Goal: Share content: Share content

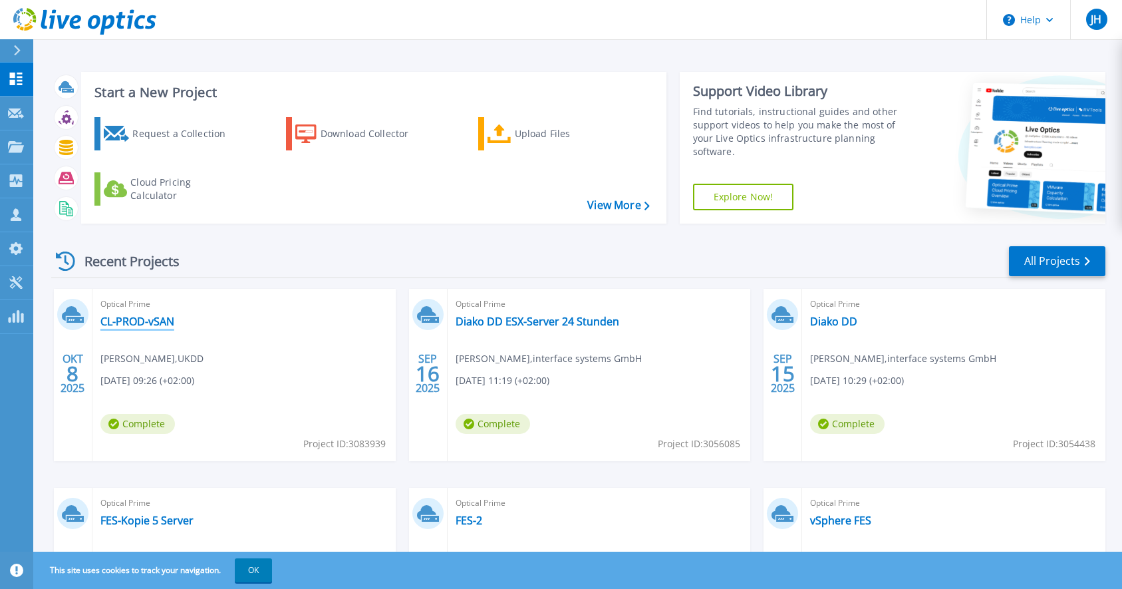
click at [141, 325] on link "CL-PROD-vSAN" at bounding box center [137, 321] width 74 height 13
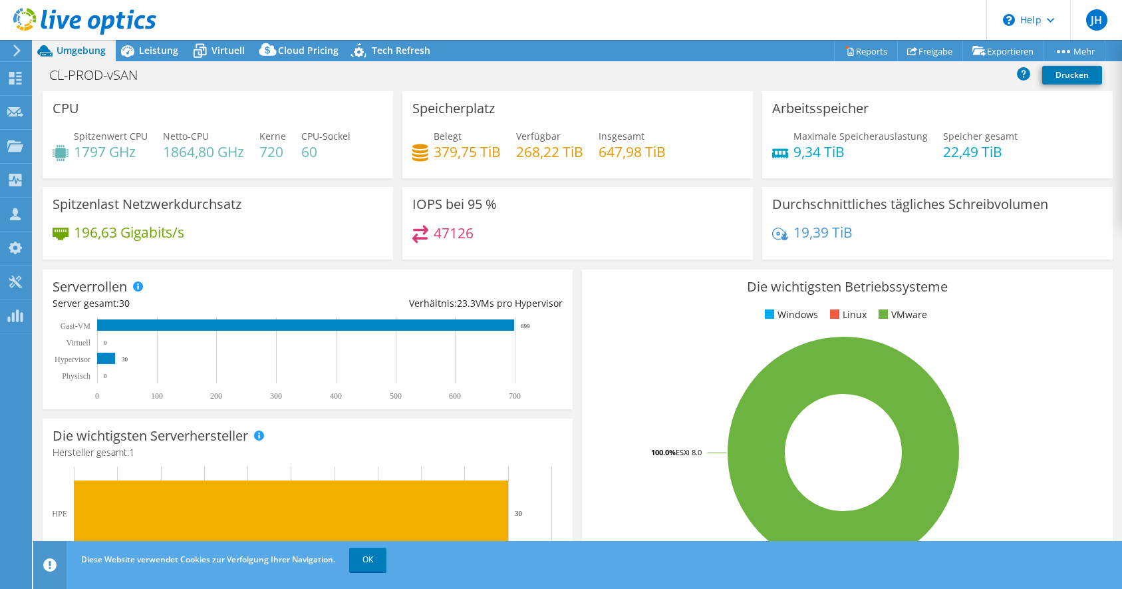
select select "USD"
click at [928, 50] on link "Freigabe" at bounding box center [930, 51] width 66 height 21
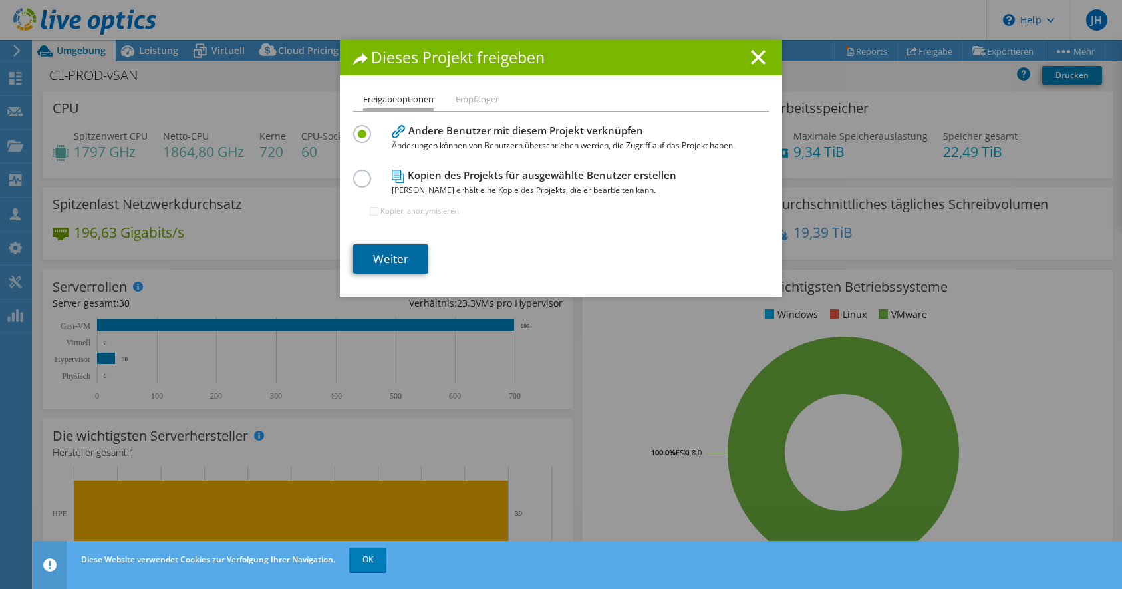
click at [414, 253] on link "Weiter" at bounding box center [390, 258] width 75 height 29
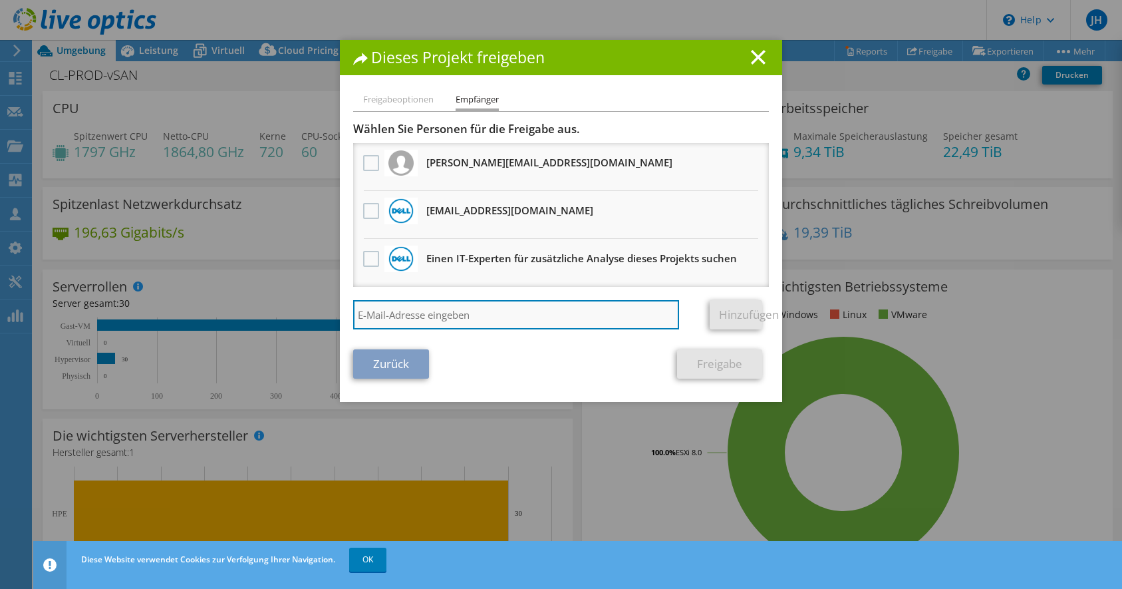
click at [402, 314] on input "search" at bounding box center [516, 314] width 326 height 29
drag, startPoint x: 551, startPoint y: 319, endPoint x: 293, endPoint y: 290, distance: 260.3
click at [353, 300] on input "[PERSON_NAME].grossert@" at bounding box center [516, 314] width 326 height 29
paste input "[EMAIL_ADDRESS][DOMAIN_NAME]"
type input "[EMAIL_ADDRESS][DOMAIN_NAME]"
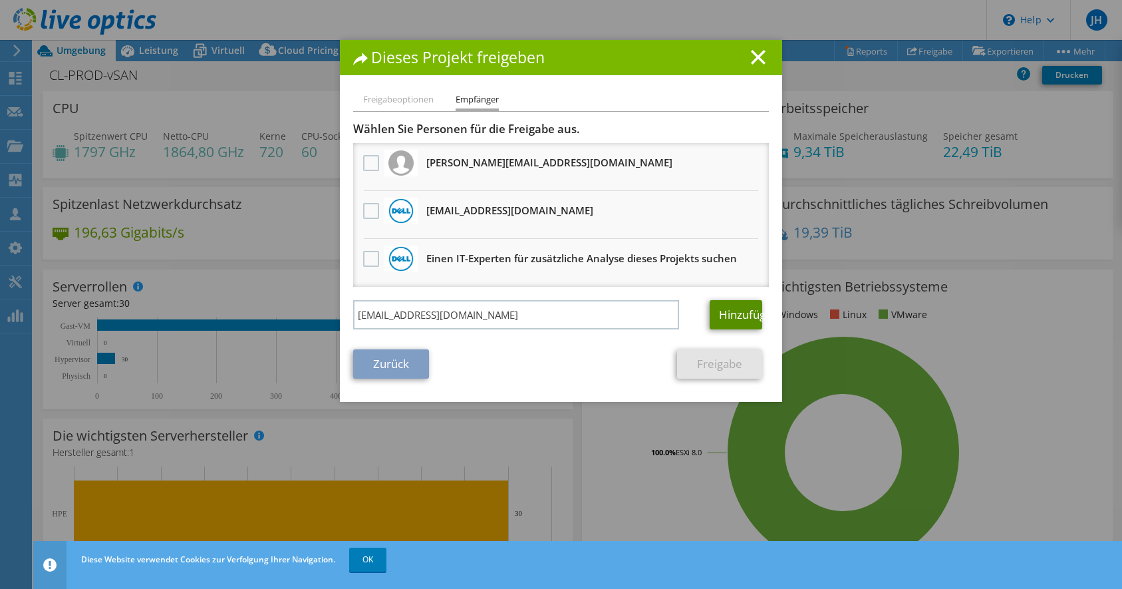
click at [743, 316] on link "Hinzufügen" at bounding box center [736, 314] width 53 height 29
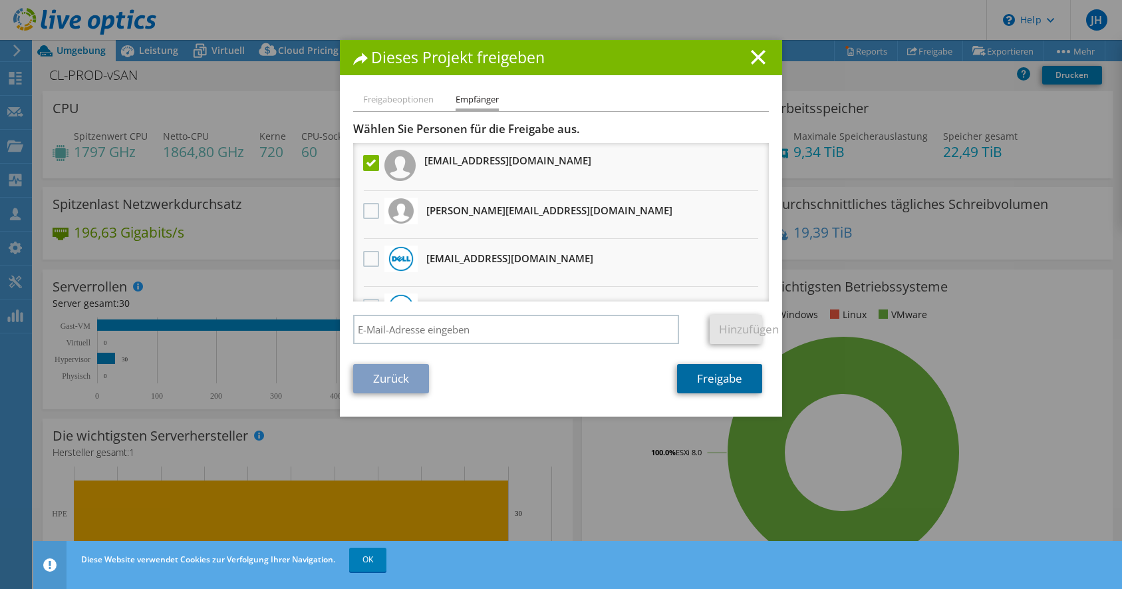
click at [709, 383] on link "Freigabe" at bounding box center [719, 378] width 85 height 29
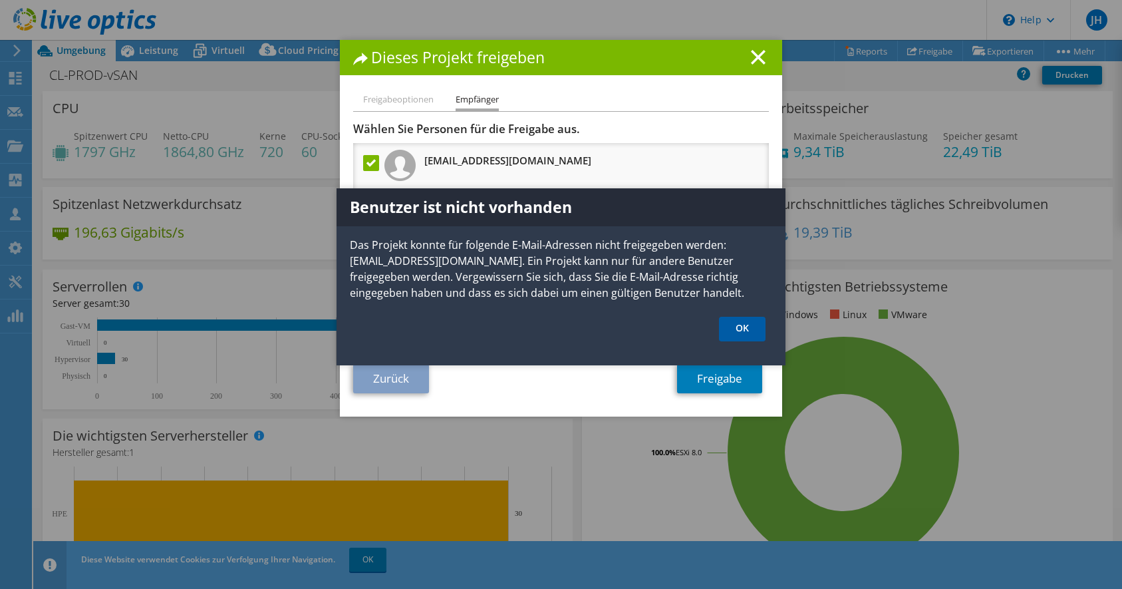
click at [742, 323] on link "OK" at bounding box center [742, 329] width 47 height 25
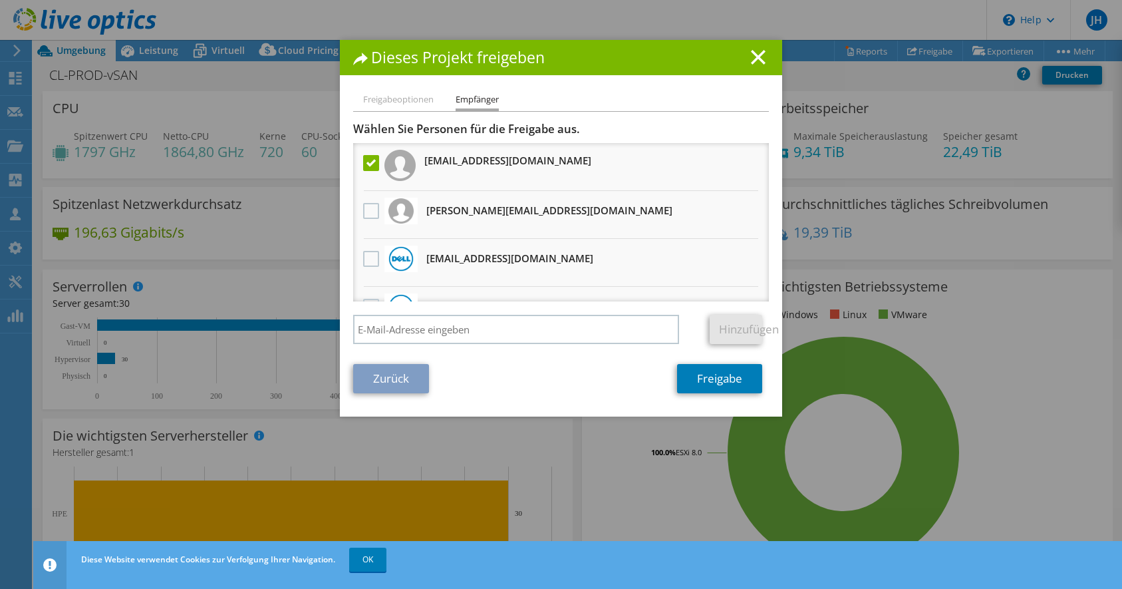
scroll to position [33, 0]
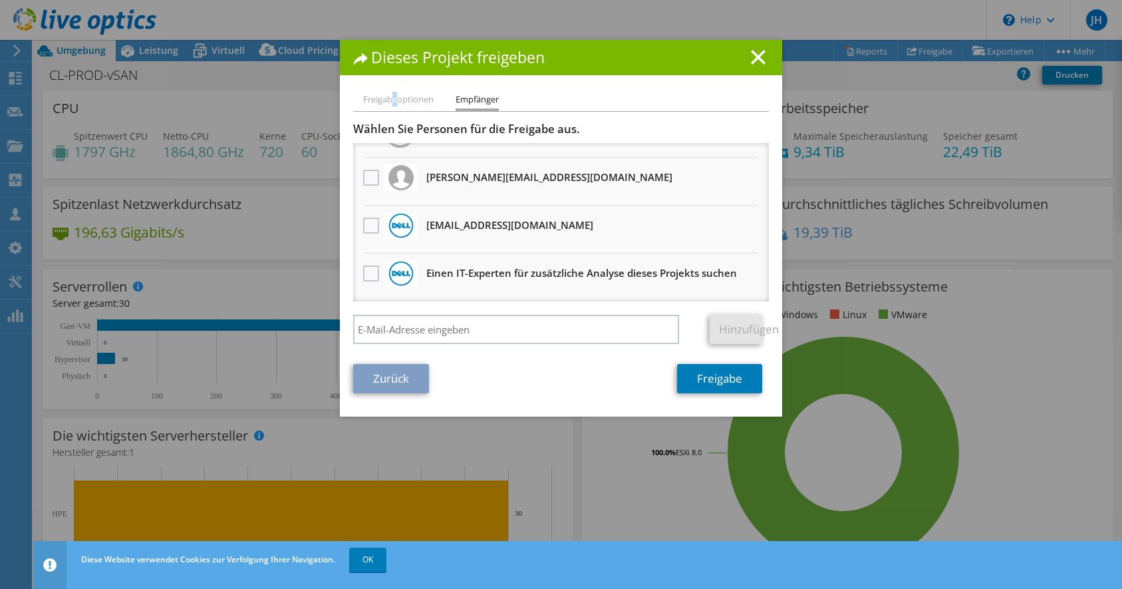
click at [395, 102] on li "Freigabeoptionen" at bounding box center [398, 100] width 70 height 17
click at [392, 100] on li "Freigabeoptionen" at bounding box center [398, 100] width 70 height 17
click at [390, 96] on li "Freigabeoptionen" at bounding box center [398, 100] width 70 height 17
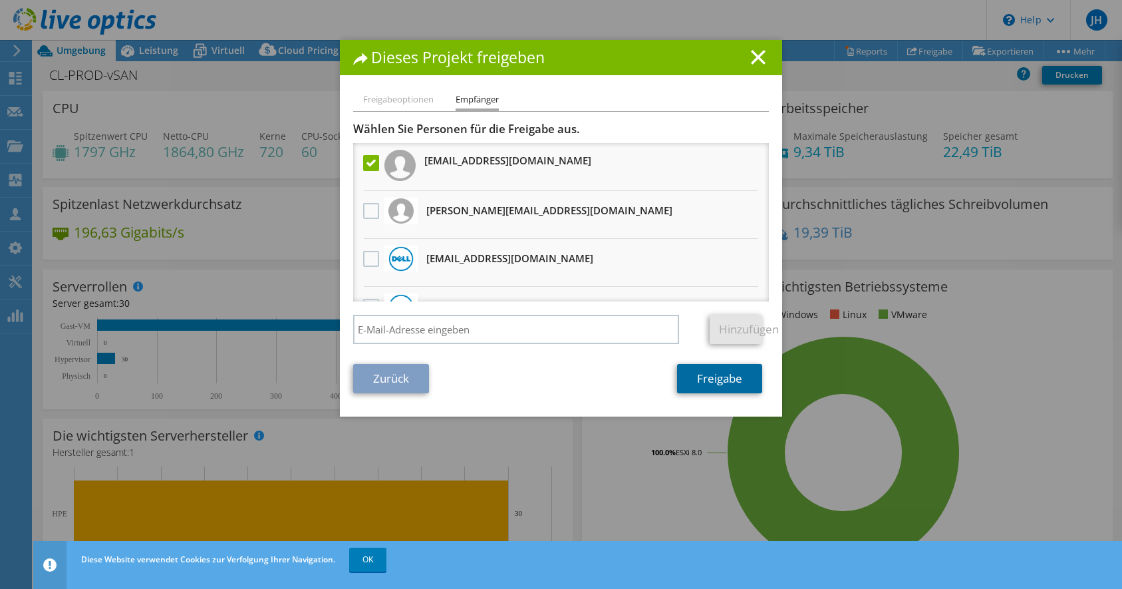
click at [712, 380] on link "Freigabe" at bounding box center [719, 378] width 85 height 29
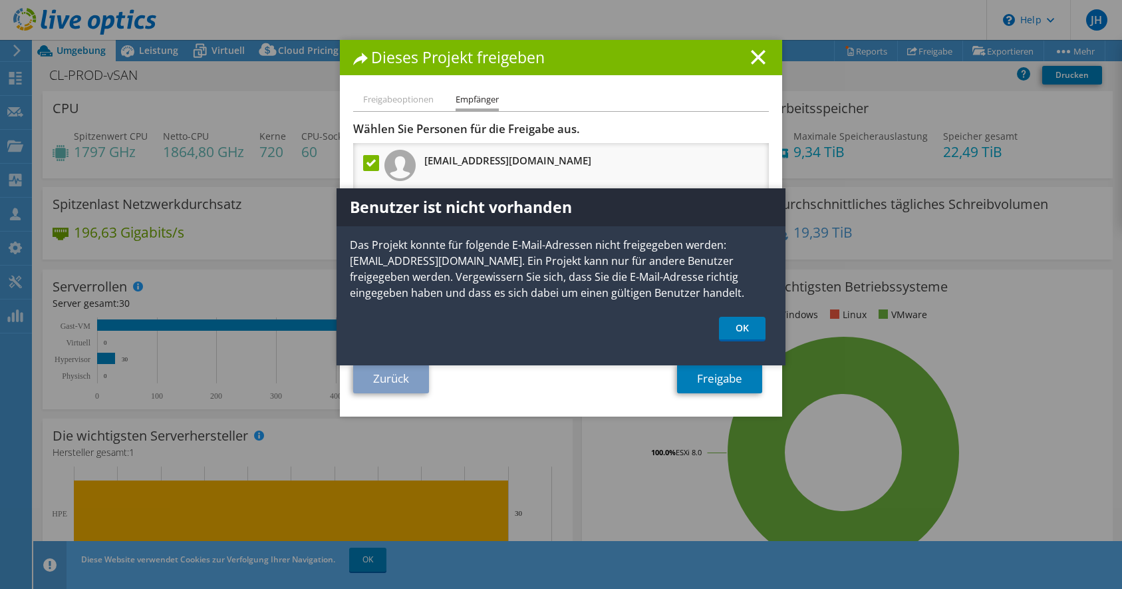
click at [752, 317] on div "Benutzer ist nicht vorhanden Das Projekt konnte für folgende E-Mail-Adressen ni…" at bounding box center [560, 276] width 449 height 177
click at [749, 325] on link "OK" at bounding box center [742, 329] width 47 height 25
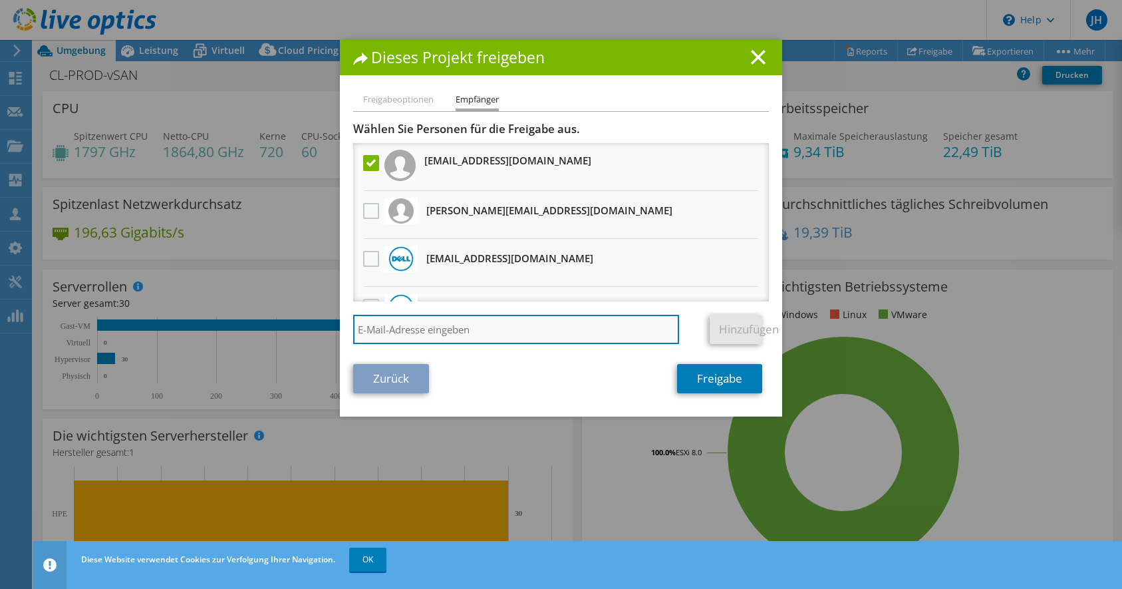
click at [559, 329] on input "search" at bounding box center [516, 329] width 326 height 29
paste input "[EMAIL_ADDRESS][DOMAIN_NAME]"
type input "[EMAIL_ADDRESS][DOMAIN_NAME]"
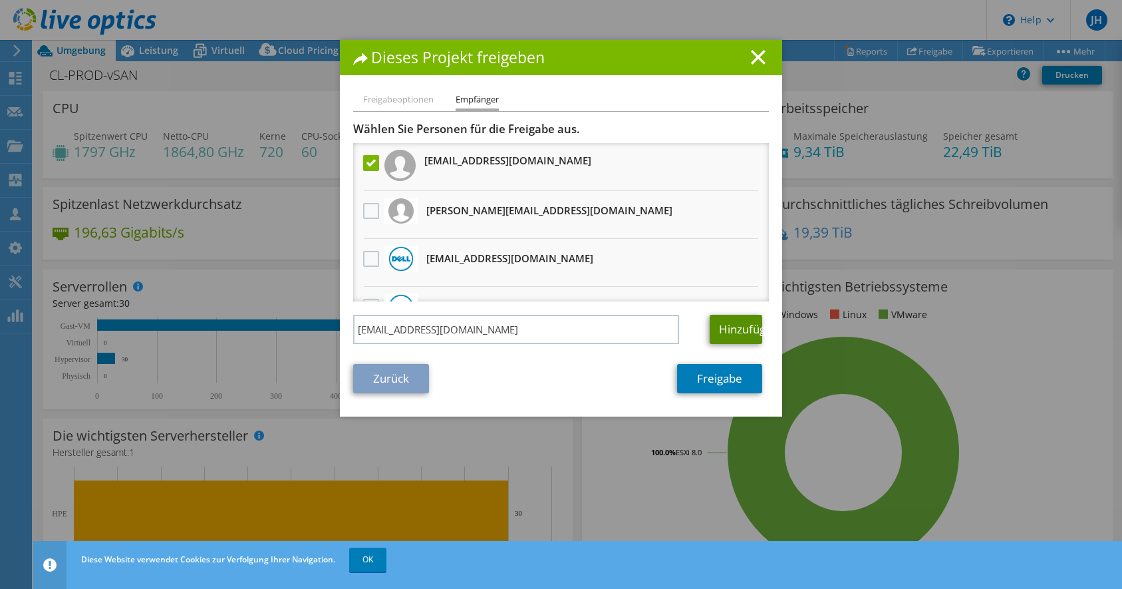
click at [730, 330] on link "Hinzufügen" at bounding box center [736, 329] width 53 height 29
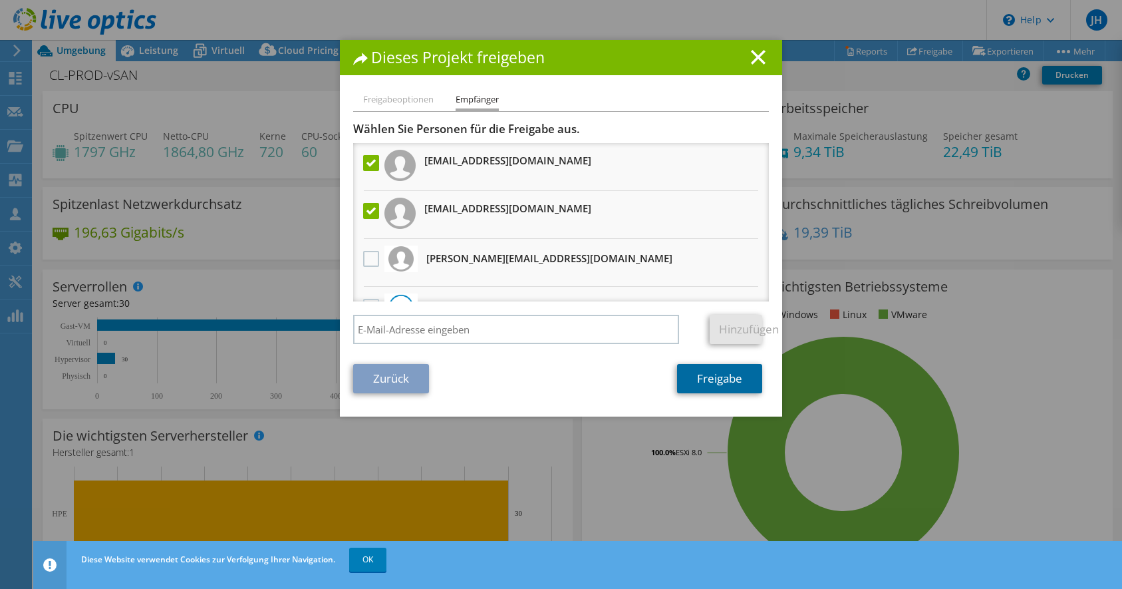
click at [704, 374] on link "Freigabe" at bounding box center [719, 378] width 85 height 29
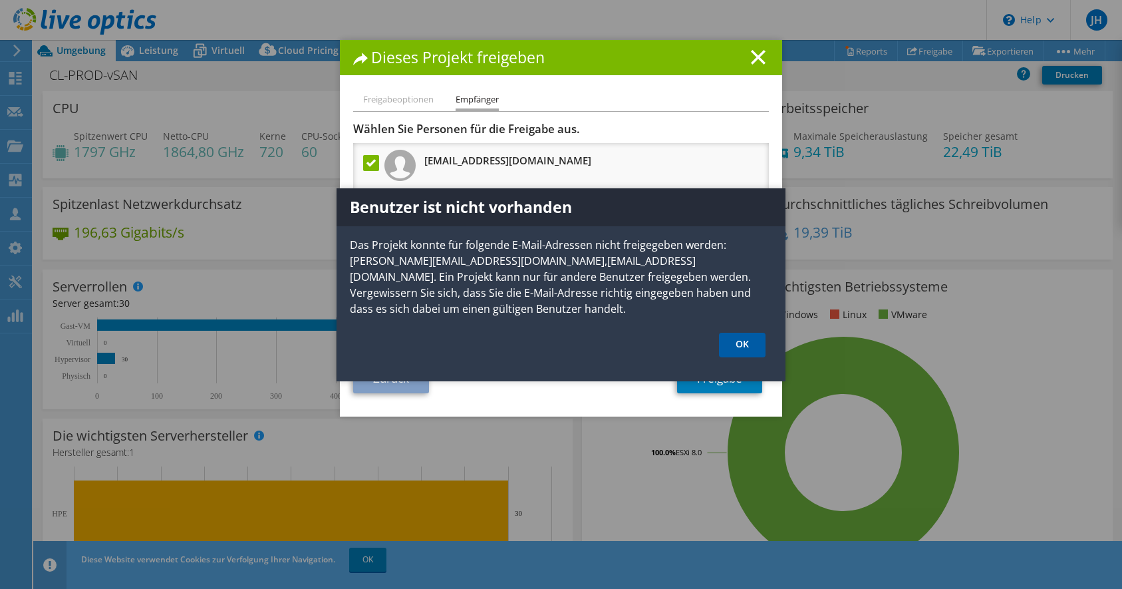
click at [739, 342] on link "OK" at bounding box center [742, 345] width 47 height 25
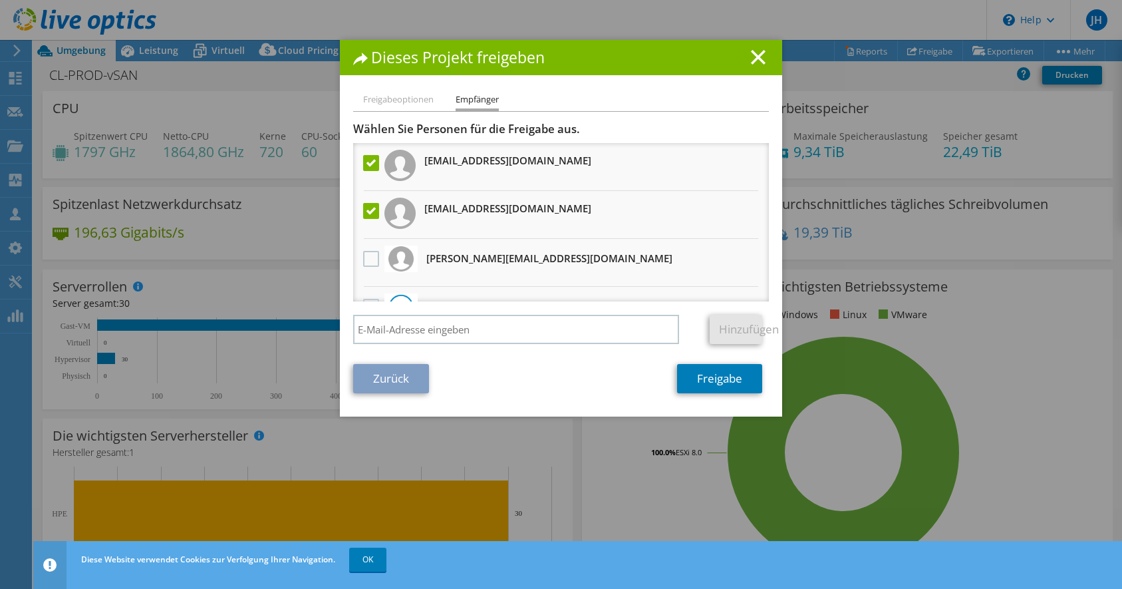
click at [366, 205] on label at bounding box center [372, 211] width 19 height 16
click at [0, 0] on input "checkbox" at bounding box center [0, 0] width 0 height 0
click at [371, 159] on label at bounding box center [372, 163] width 19 height 16
click at [0, 0] on input "checkbox" at bounding box center [0, 0] width 0 height 0
click at [402, 376] on link "Zurück" at bounding box center [391, 378] width 76 height 29
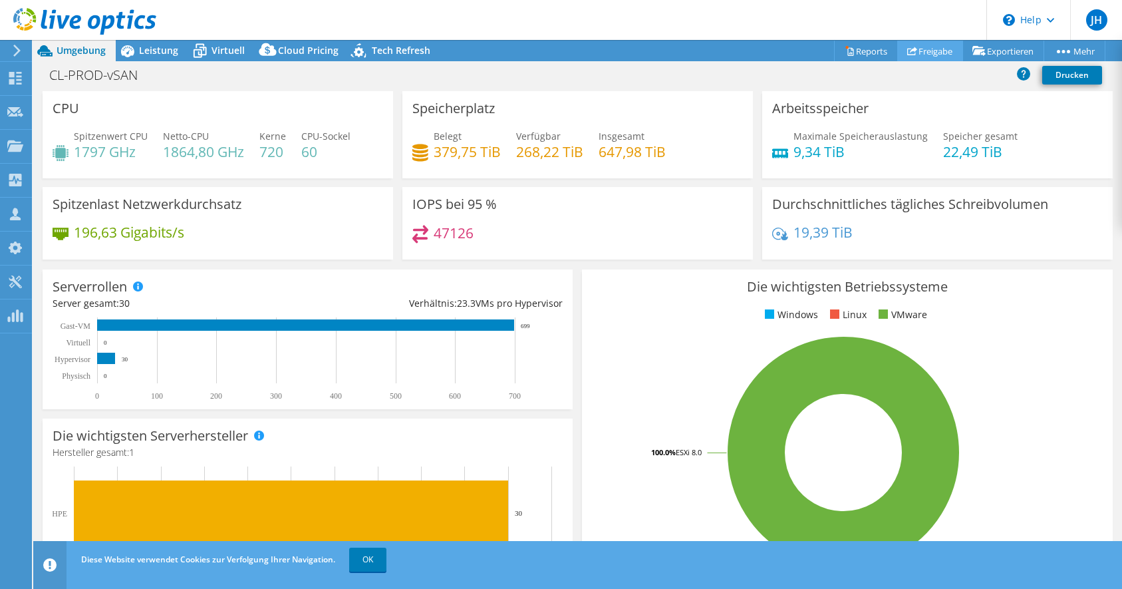
click at [920, 55] on link "Freigabe" at bounding box center [930, 51] width 66 height 21
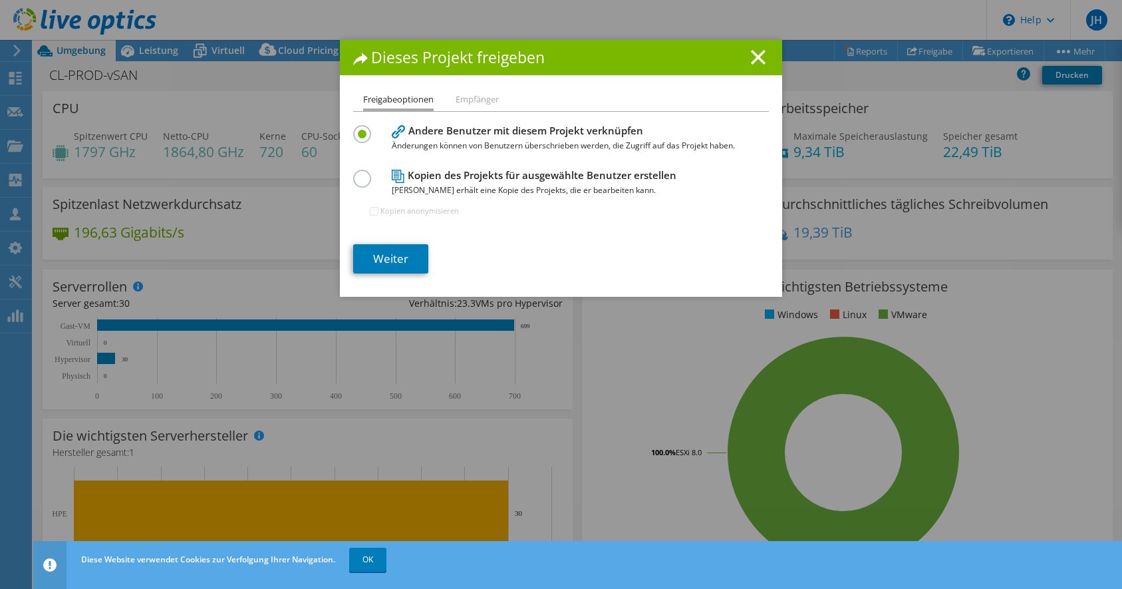
click at [364, 173] on label at bounding box center [364, 171] width 23 height 3
click at [0, 0] on input "radio" at bounding box center [0, 0] width 0 height 0
click at [468, 108] on li "Empfänger" at bounding box center [477, 100] width 43 height 17
click at [471, 104] on li "Empfänger" at bounding box center [477, 100] width 43 height 17
click at [402, 258] on link "Weiter" at bounding box center [390, 258] width 75 height 29
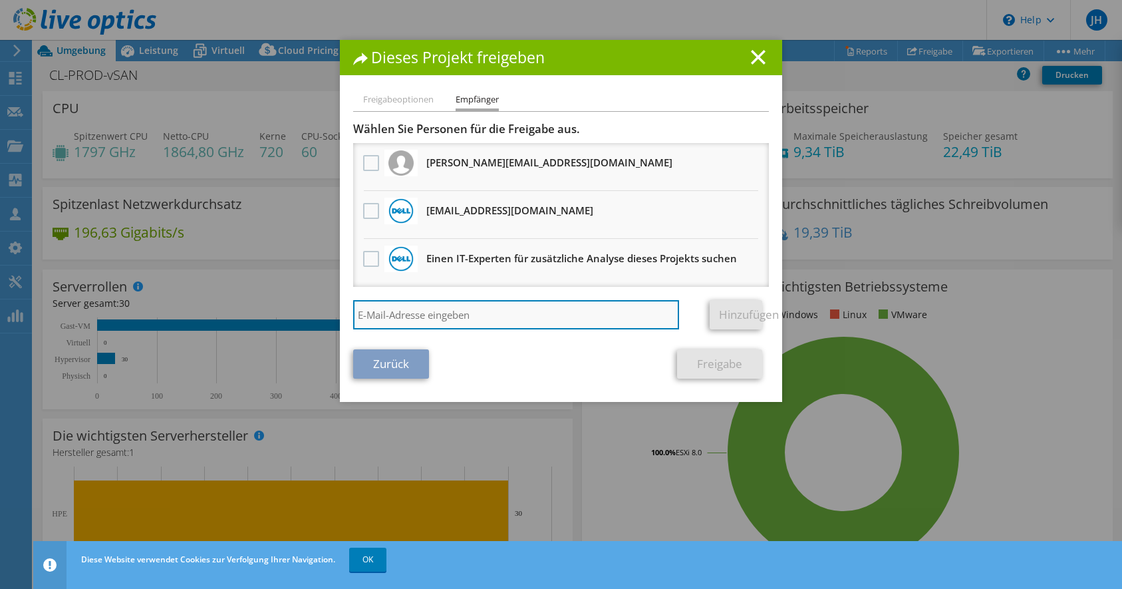
click at [416, 307] on input "search" at bounding box center [516, 314] width 326 height 29
paste input "[EMAIL_ADDRESS][DOMAIN_NAME]"
type input "[EMAIL_ADDRESS][DOMAIN_NAME]"
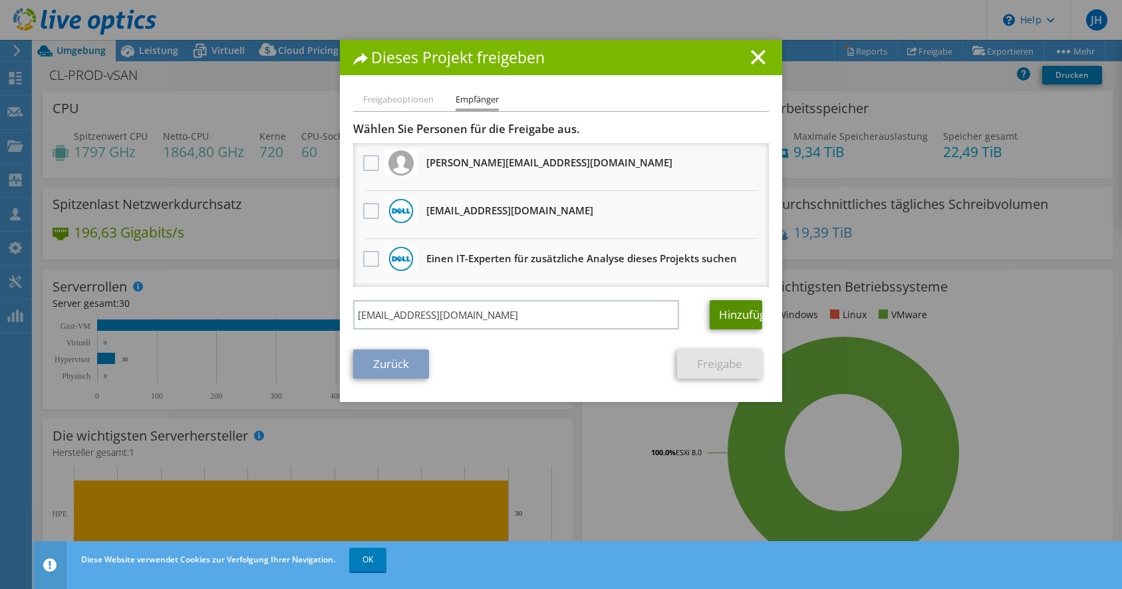
click at [738, 314] on link "Hinzufügen" at bounding box center [736, 314] width 53 height 29
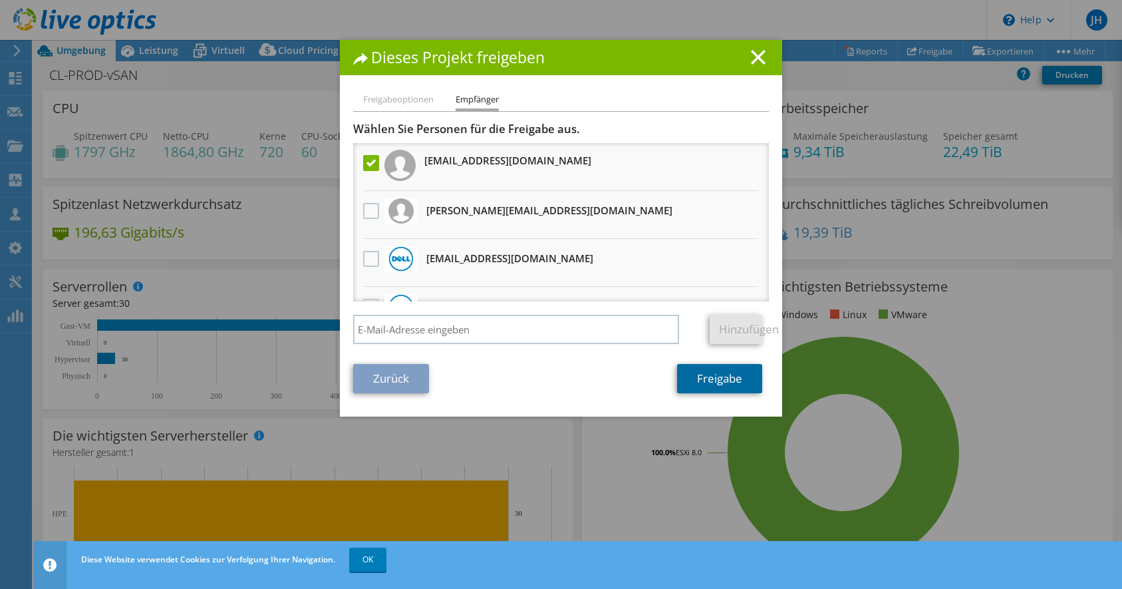
click at [726, 374] on link "Freigabe" at bounding box center [719, 378] width 85 height 29
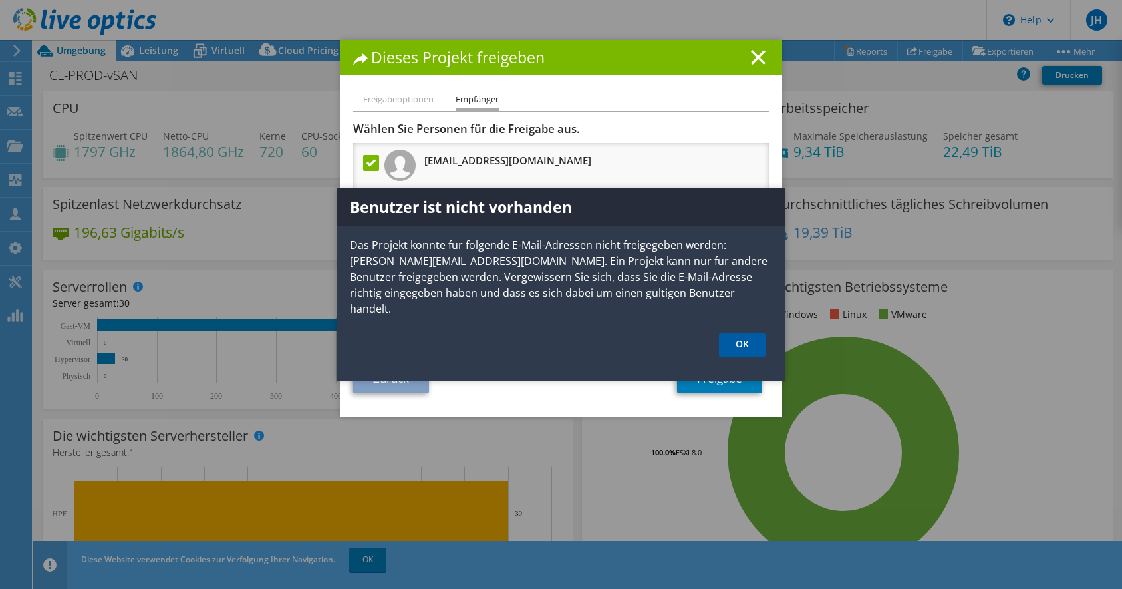
click at [745, 333] on link "OK" at bounding box center [742, 345] width 47 height 25
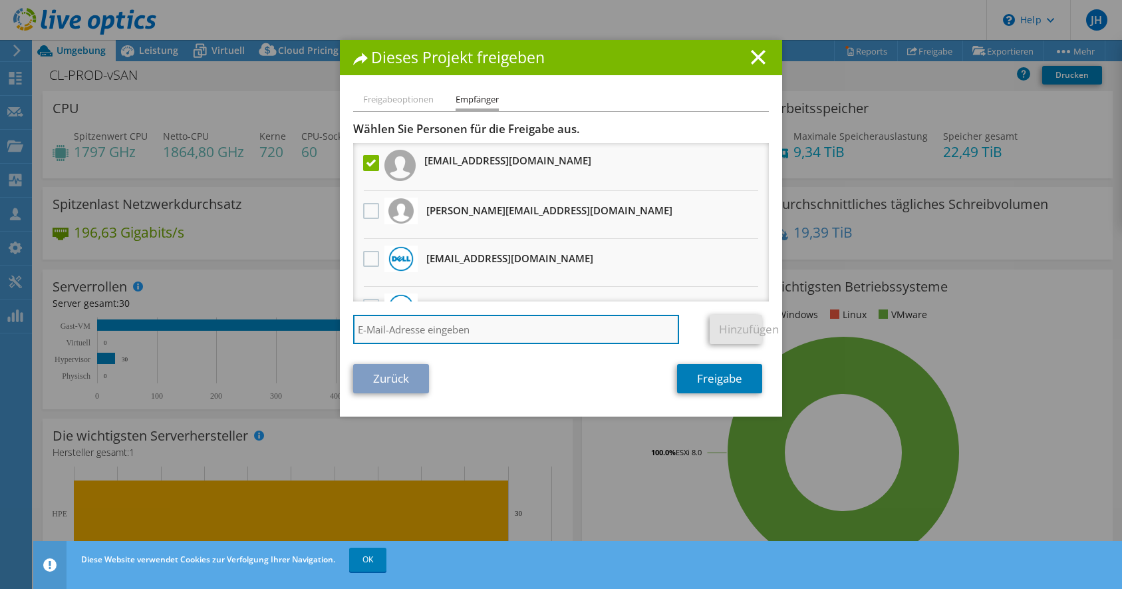
click at [519, 331] on input "search" at bounding box center [516, 329] width 326 height 29
click at [521, 325] on input "search" at bounding box center [516, 329] width 326 height 29
type input "[EMAIL_ADDRESS][DOMAIN_NAME]"
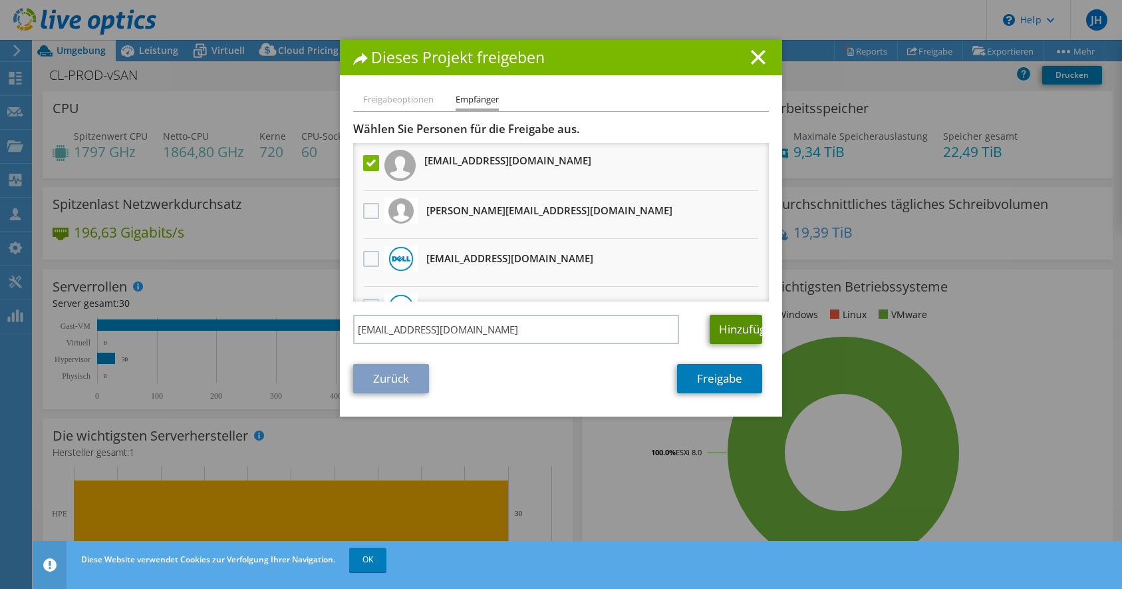
click at [713, 336] on link "Hinzufügen" at bounding box center [736, 329] width 53 height 29
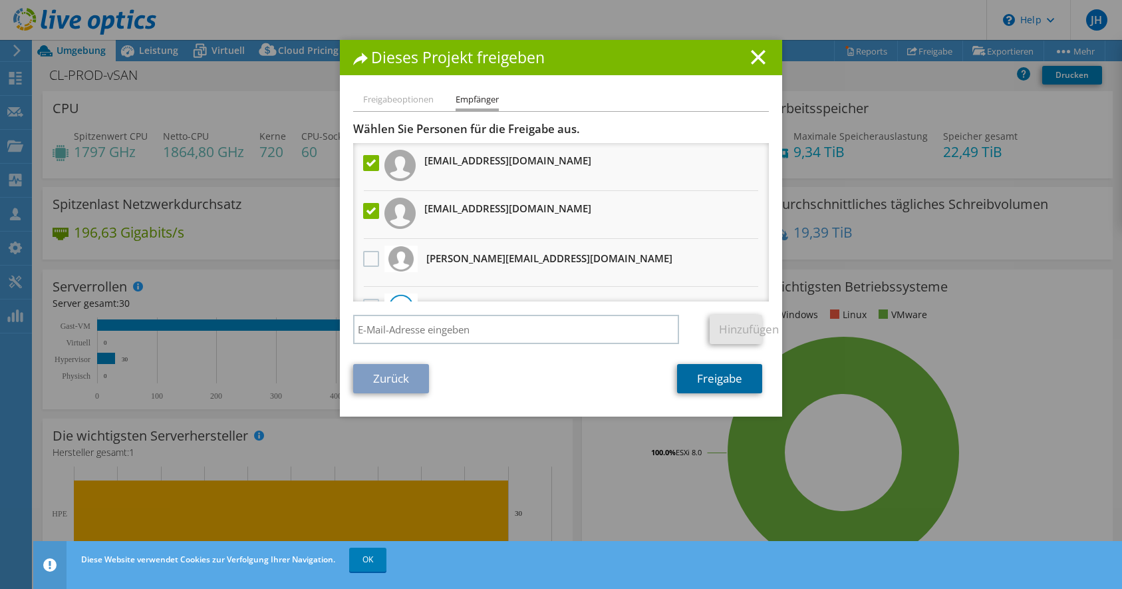
click at [731, 382] on link "Freigabe" at bounding box center [719, 378] width 85 height 29
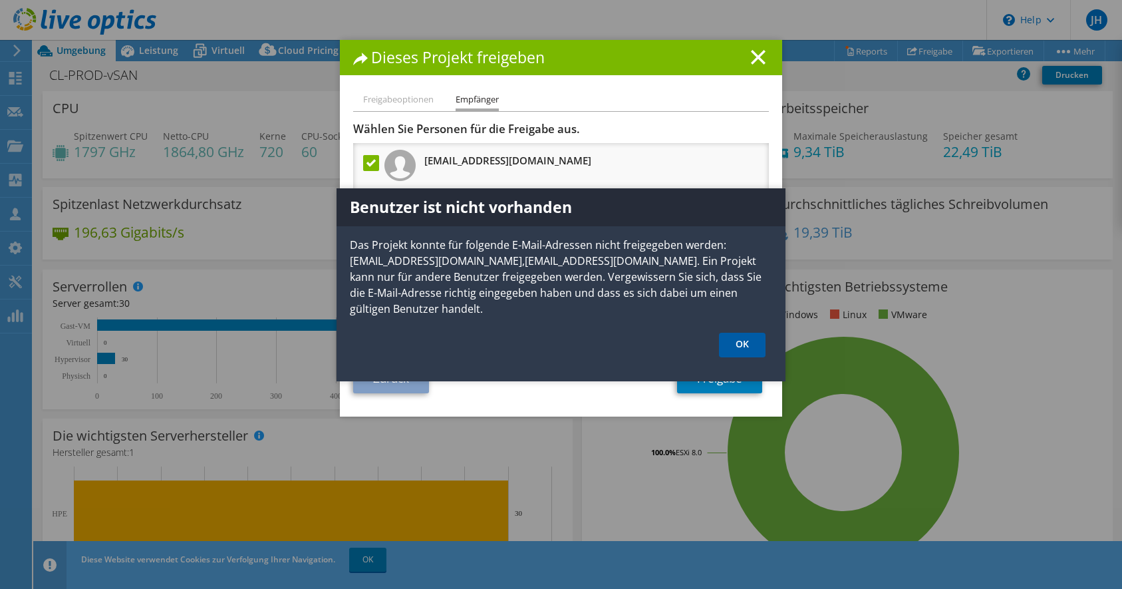
click at [759, 351] on link "OK" at bounding box center [742, 345] width 47 height 25
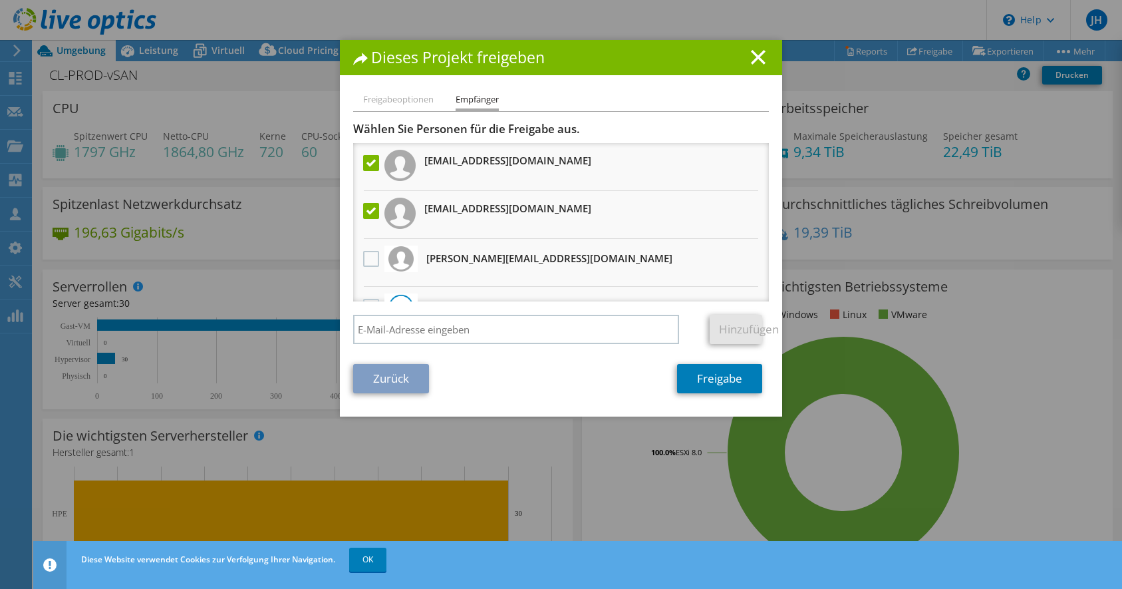
click at [398, 378] on link "Zurück" at bounding box center [391, 378] width 76 height 29
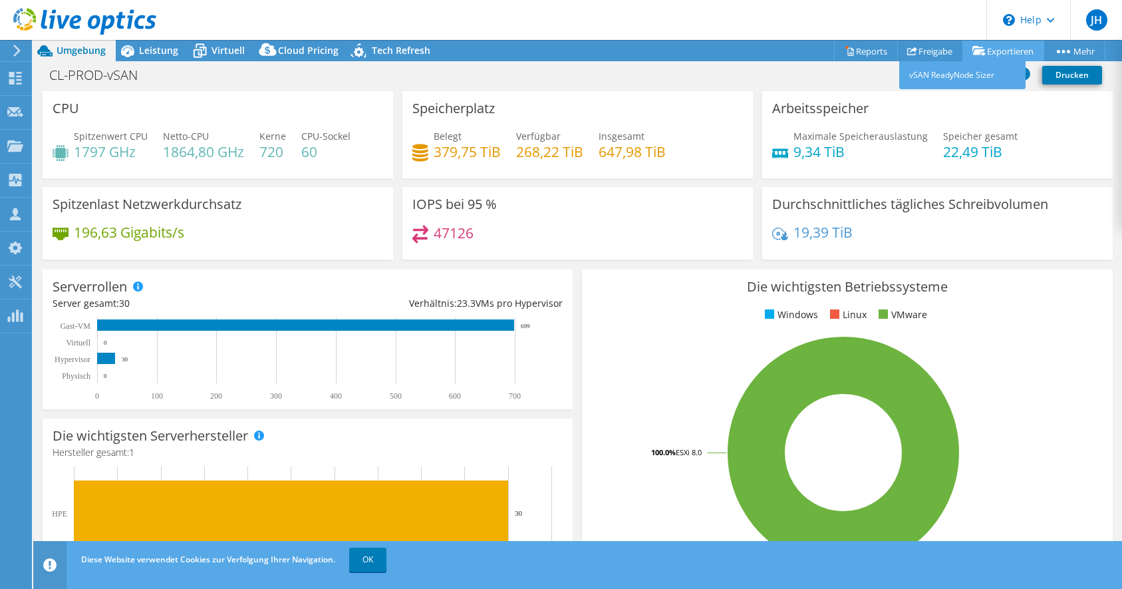
click at [989, 49] on link "Exportieren" at bounding box center [1003, 51] width 82 height 21
click at [847, 45] on link "Reports" at bounding box center [866, 51] width 64 height 21
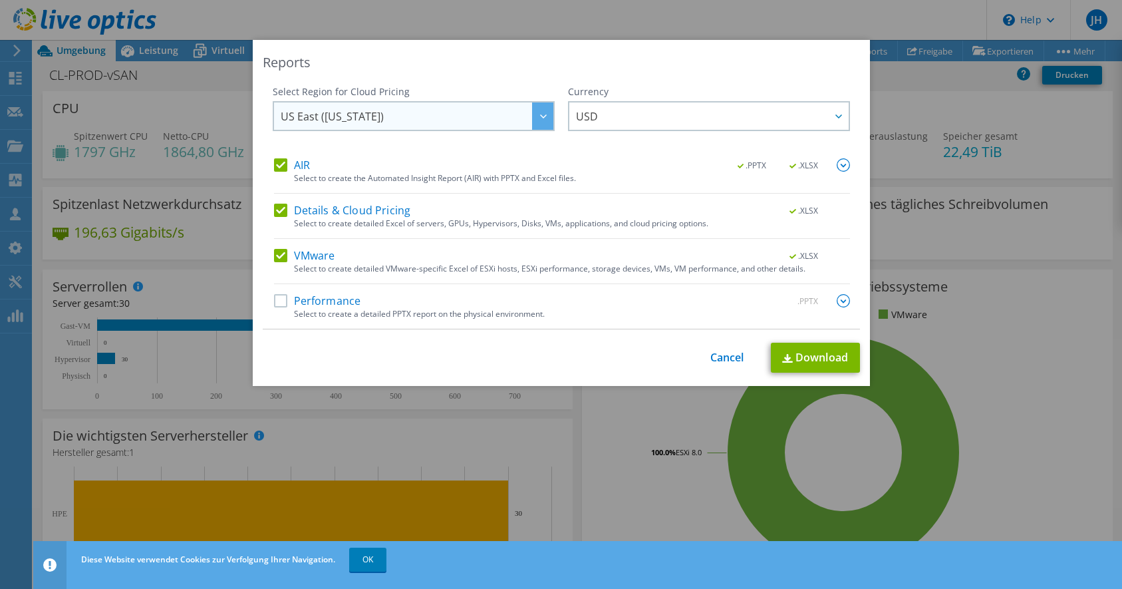
click at [535, 116] on div at bounding box center [542, 115] width 21 height 27
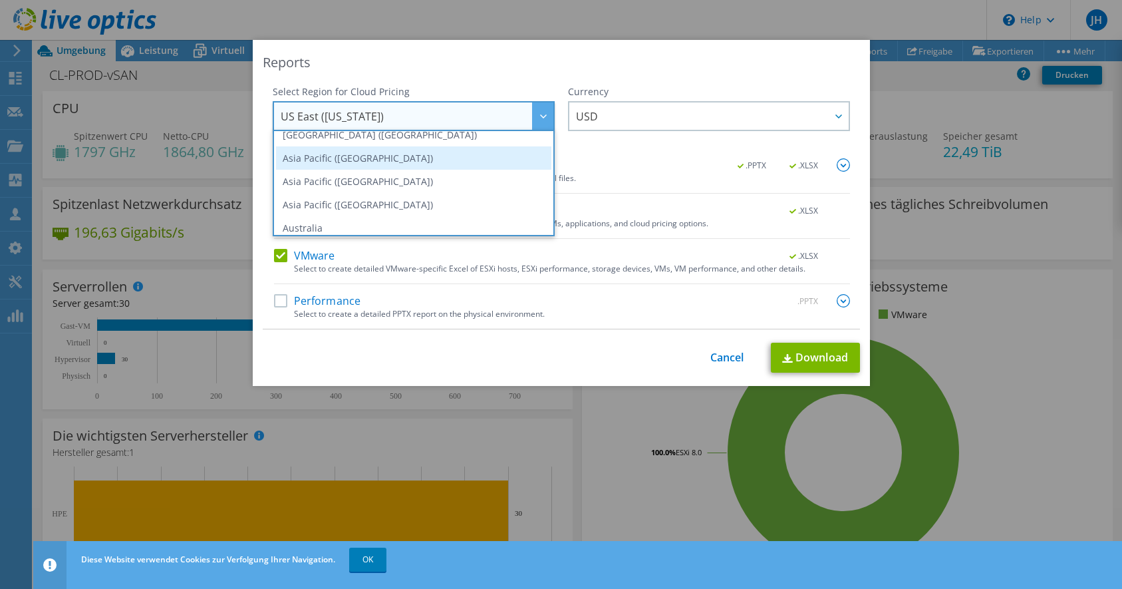
scroll to position [90, 0]
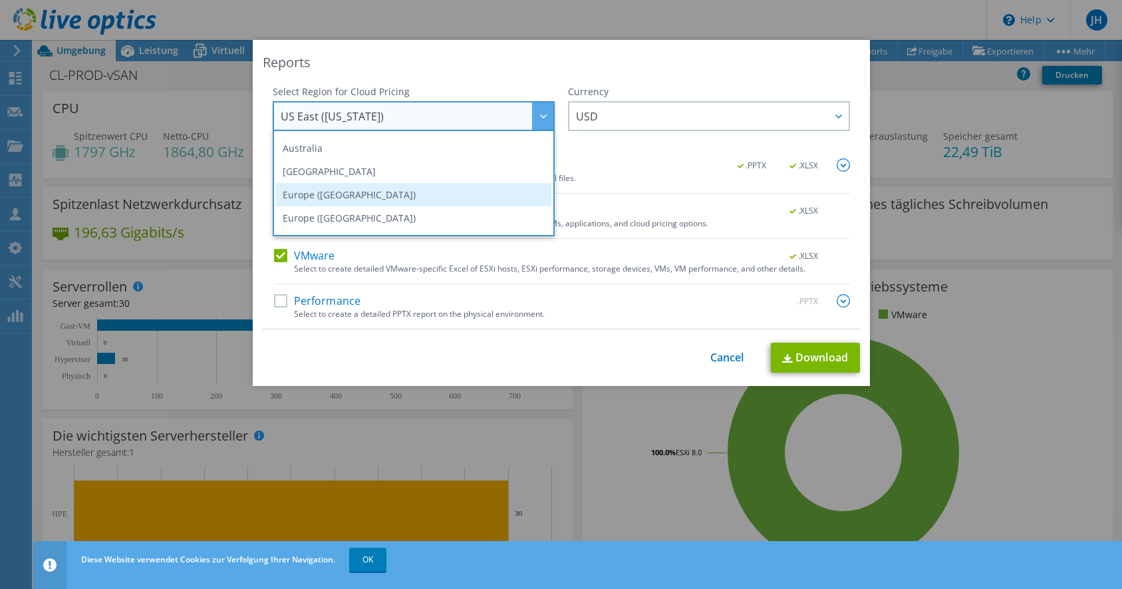
click at [422, 194] on li "Europe ([GEOGRAPHIC_DATA])" at bounding box center [413, 194] width 275 height 23
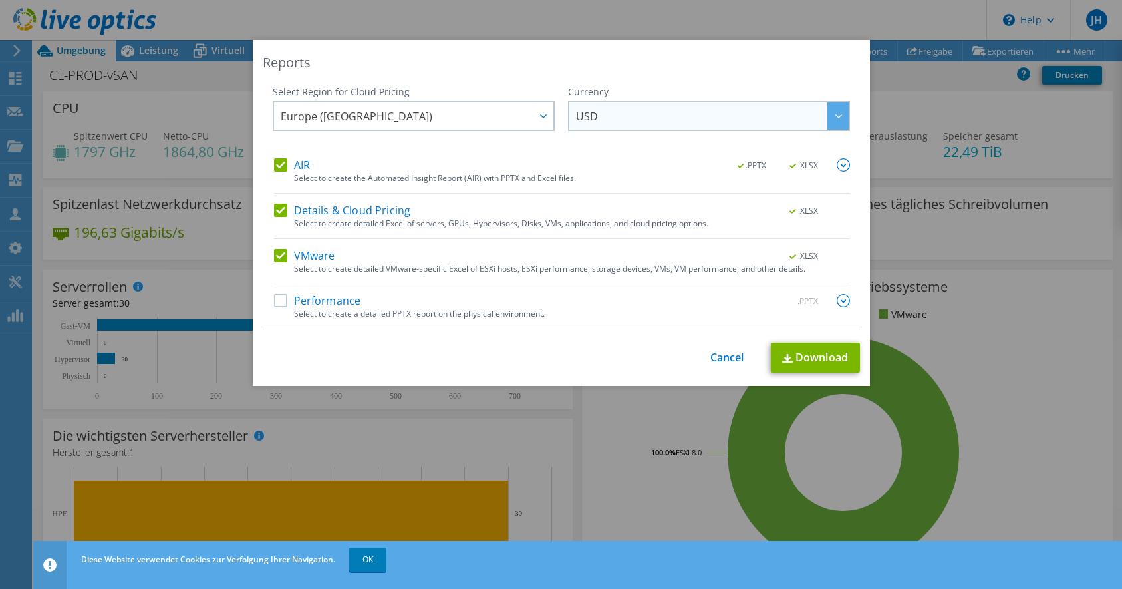
click at [653, 110] on span "USD" at bounding box center [712, 115] width 273 height 27
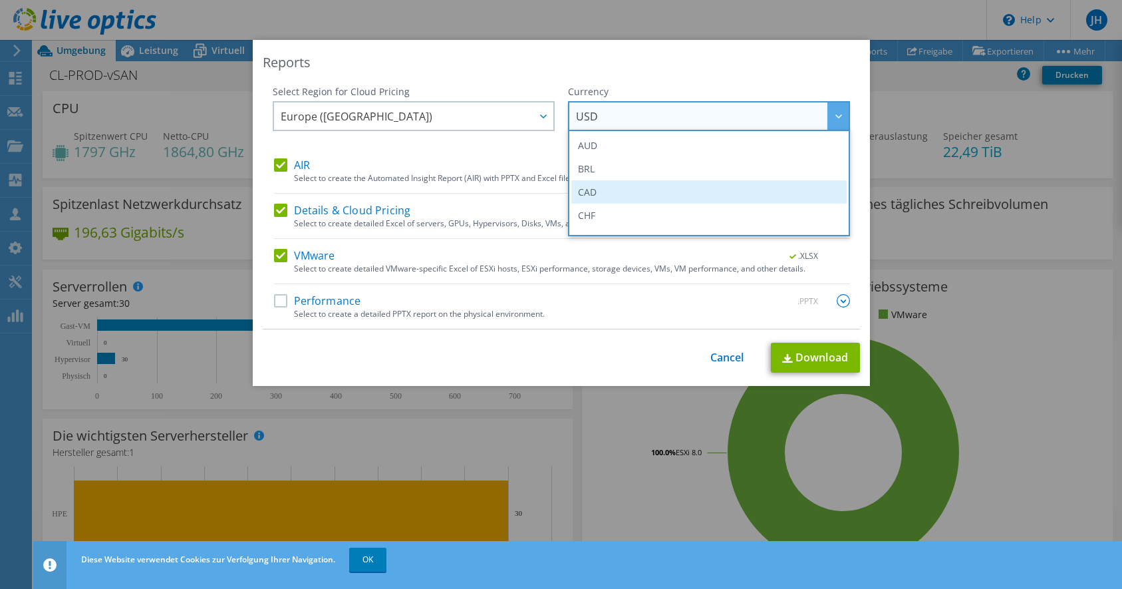
scroll to position [136, 0]
click at [632, 200] on li "EUR" at bounding box center [708, 195] width 275 height 23
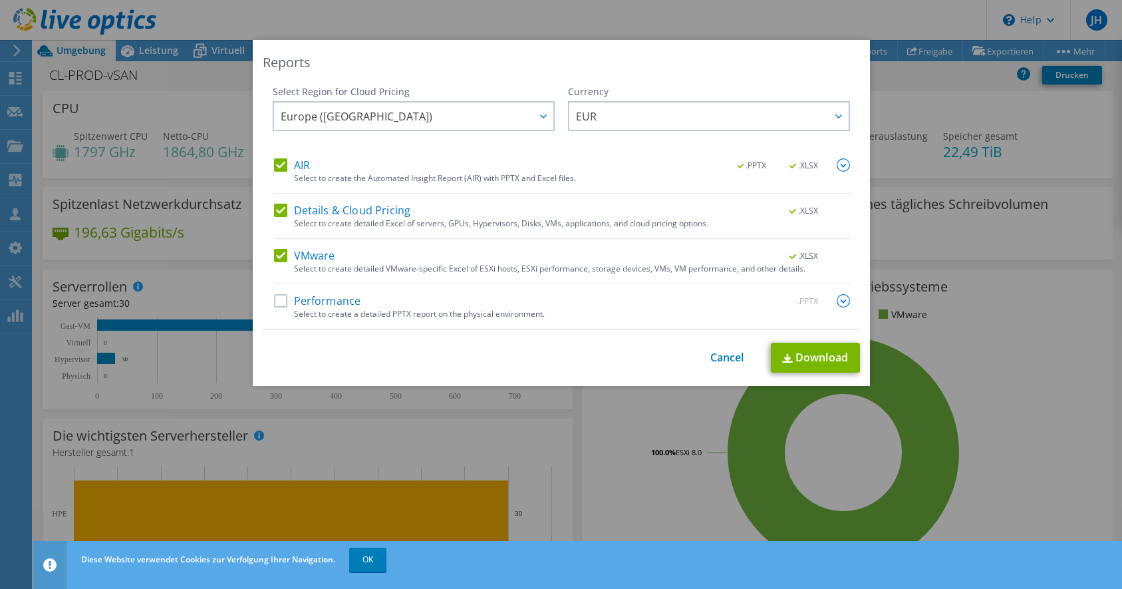
click at [313, 296] on label "Performance" at bounding box center [317, 300] width 87 height 13
click at [0, 0] on input "Performance" at bounding box center [0, 0] width 0 height 0
click at [282, 201] on div "AIR .PPTX .XLSX Select to create the Automated Insight Report (AIR) with PPTX a…" at bounding box center [562, 243] width 576 height 170
click at [841, 170] on img at bounding box center [843, 164] width 13 height 13
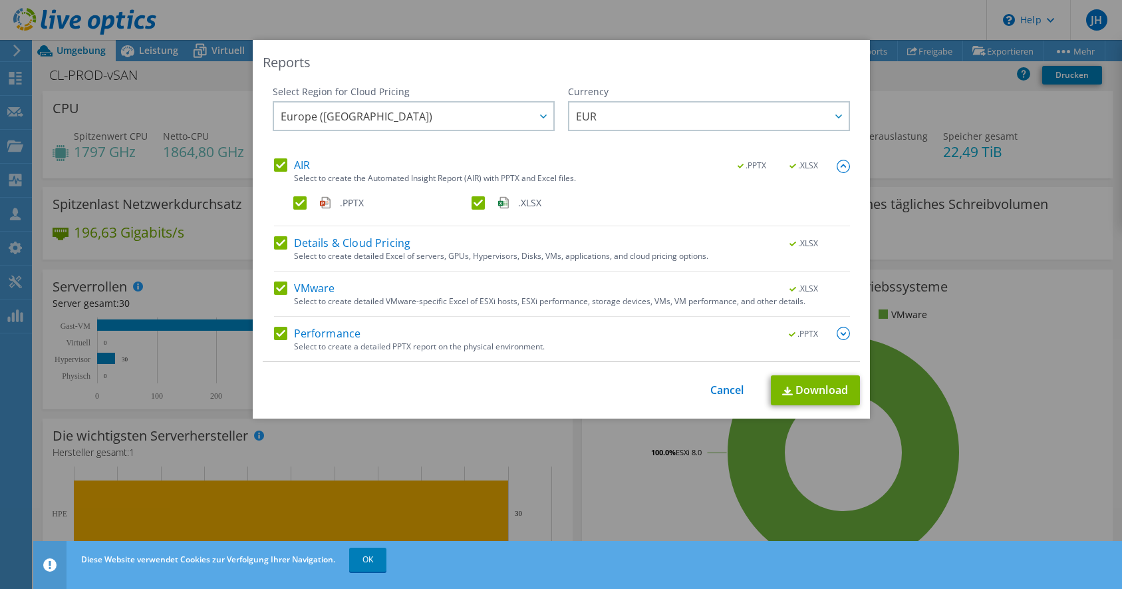
click at [846, 168] on img at bounding box center [843, 166] width 13 height 13
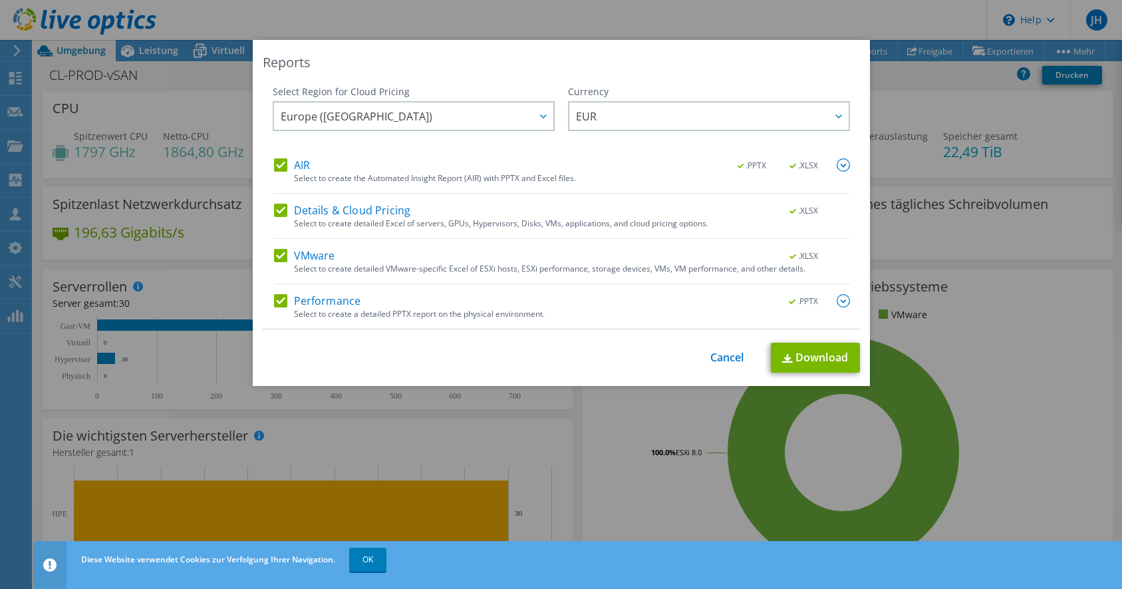
click at [283, 160] on label "AIR" at bounding box center [292, 164] width 36 height 13
click at [0, 0] on input "AIR" at bounding box center [0, 0] width 0 height 0
click at [282, 209] on label "Details & Cloud Pricing" at bounding box center [342, 209] width 137 height 13
click at [0, 0] on input "Details & Cloud Pricing" at bounding box center [0, 0] width 0 height 0
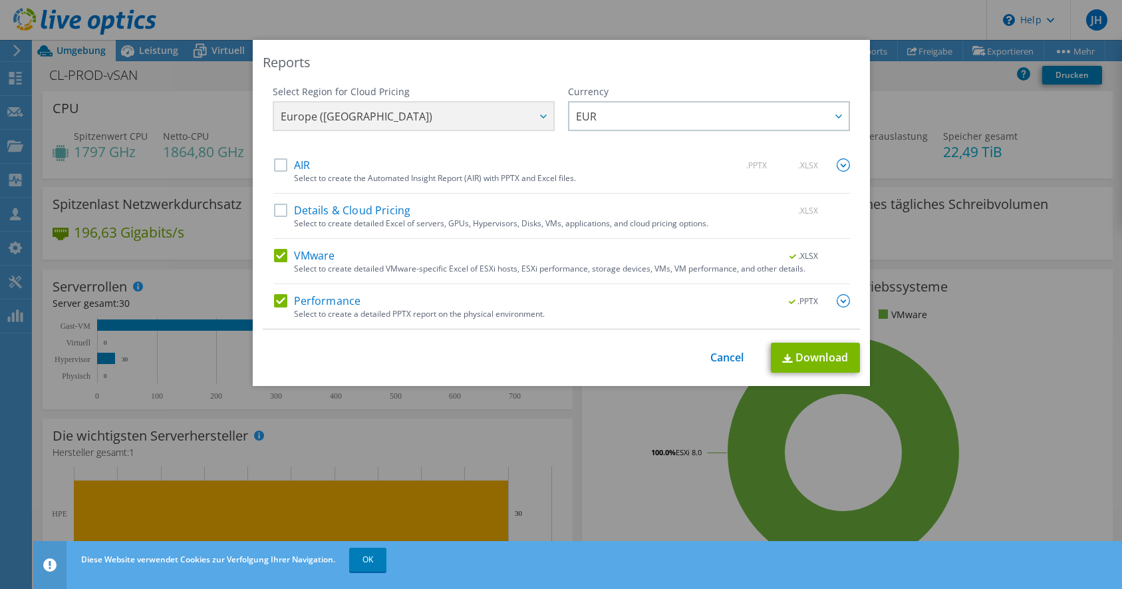
click at [282, 209] on label "Details & Cloud Pricing" at bounding box center [342, 209] width 137 height 13
click at [0, 0] on input "Details & Cloud Pricing" at bounding box center [0, 0] width 0 height 0
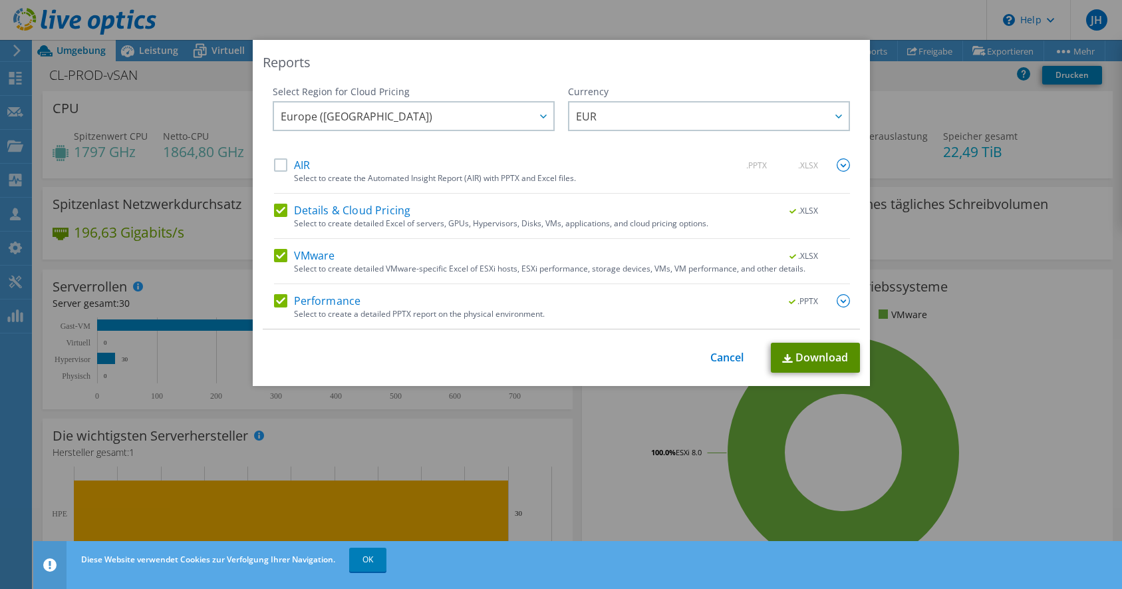
click at [823, 356] on link "Download" at bounding box center [815, 357] width 89 height 30
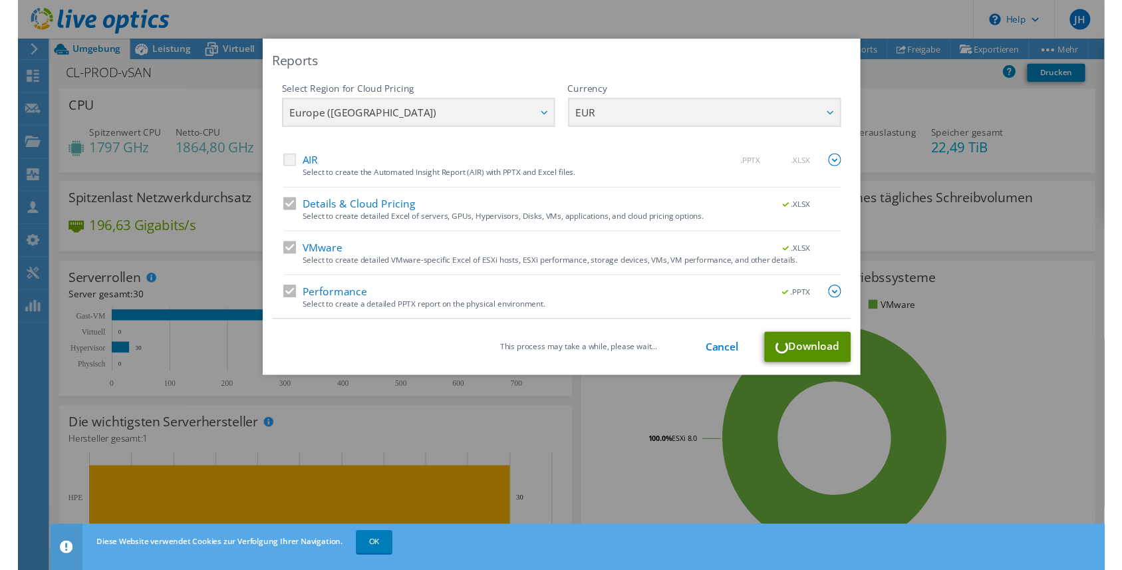
scroll to position [132, 0]
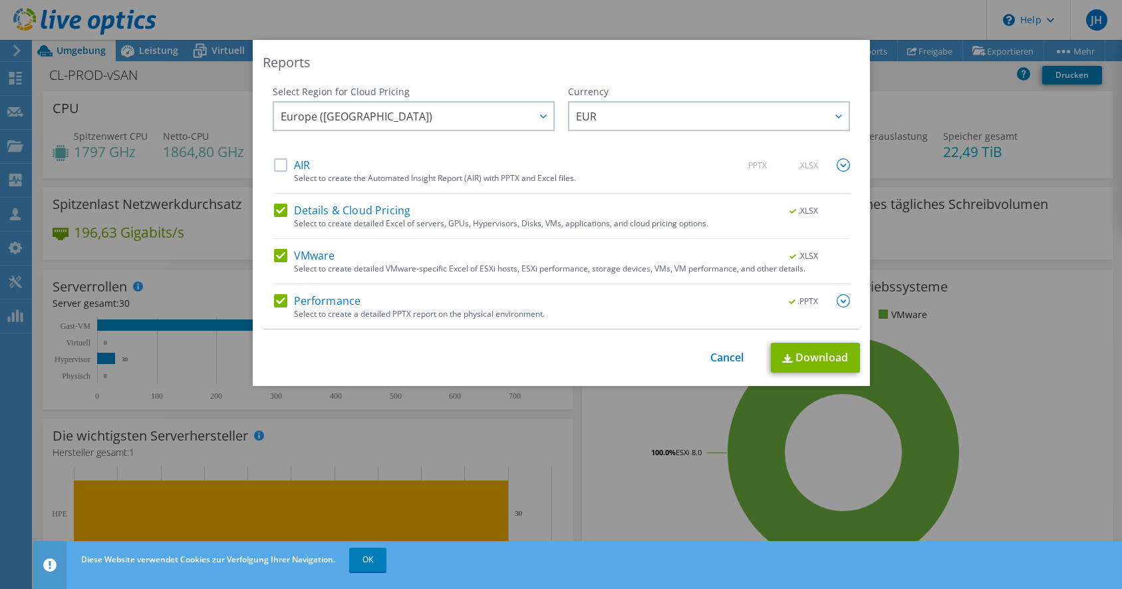
click at [374, 560] on div "Reports Select Region for Cloud Pricing Asia Pacific ([GEOGRAPHIC_DATA]) [GEOGR…" at bounding box center [561, 294] width 1122 height 589
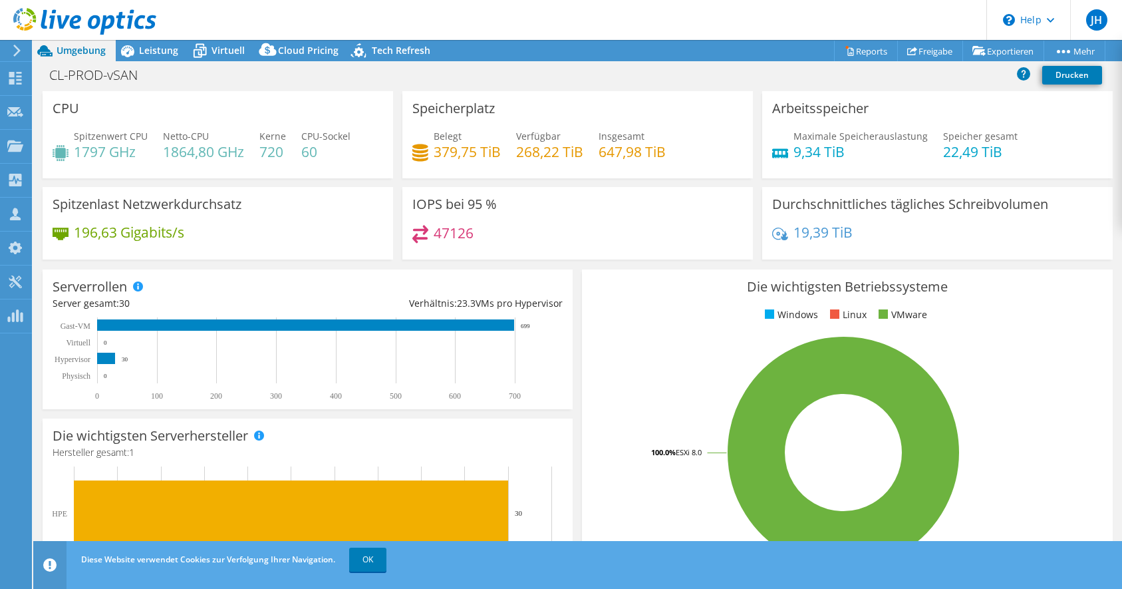
click at [393, 562] on span "OK" at bounding box center [369, 558] width 48 height 11
click at [370, 559] on link "OK" at bounding box center [367, 559] width 37 height 24
